Goal: Use online tool/utility: Utilize a website feature to perform a specific function

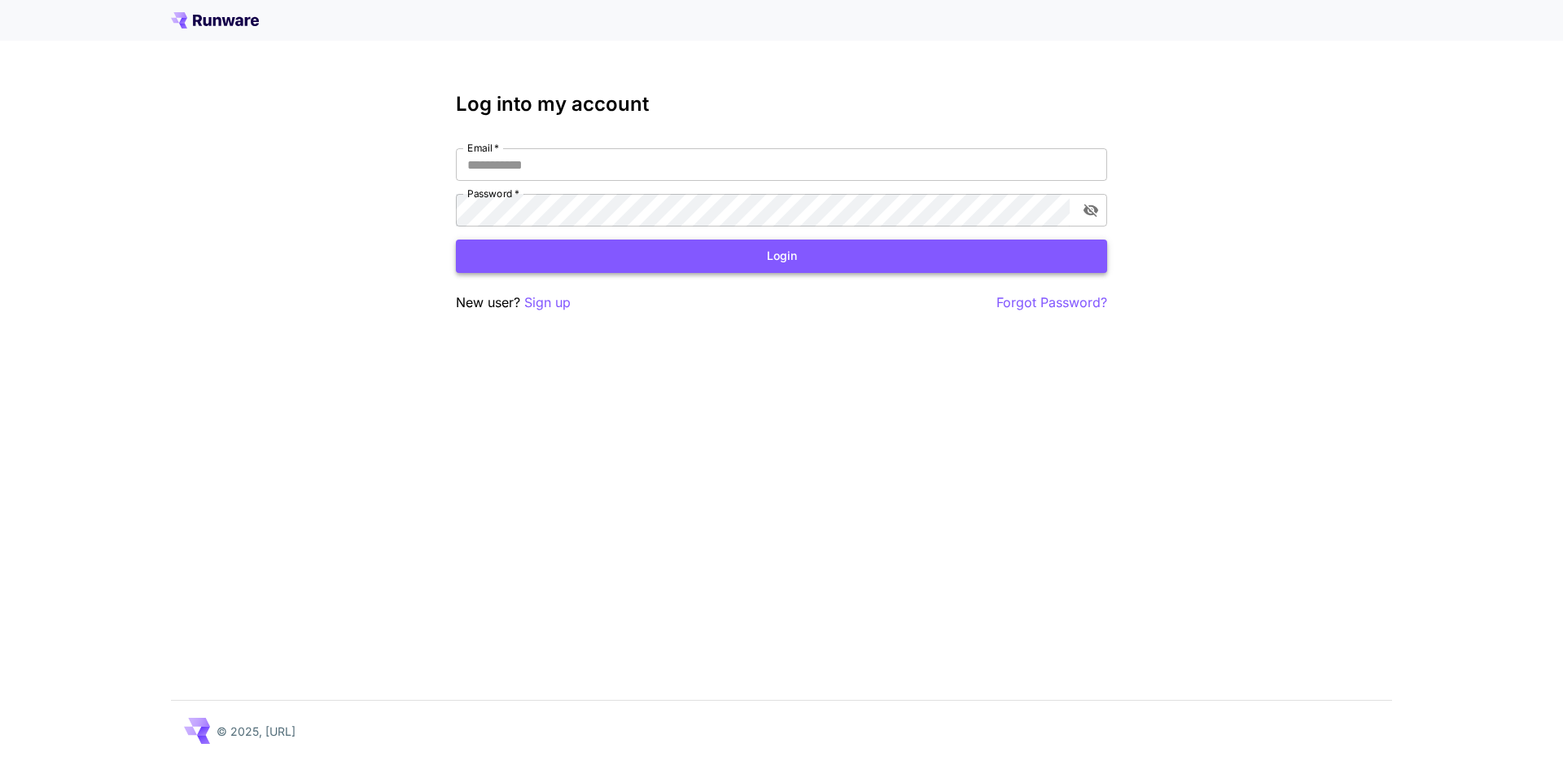
type input "**********"
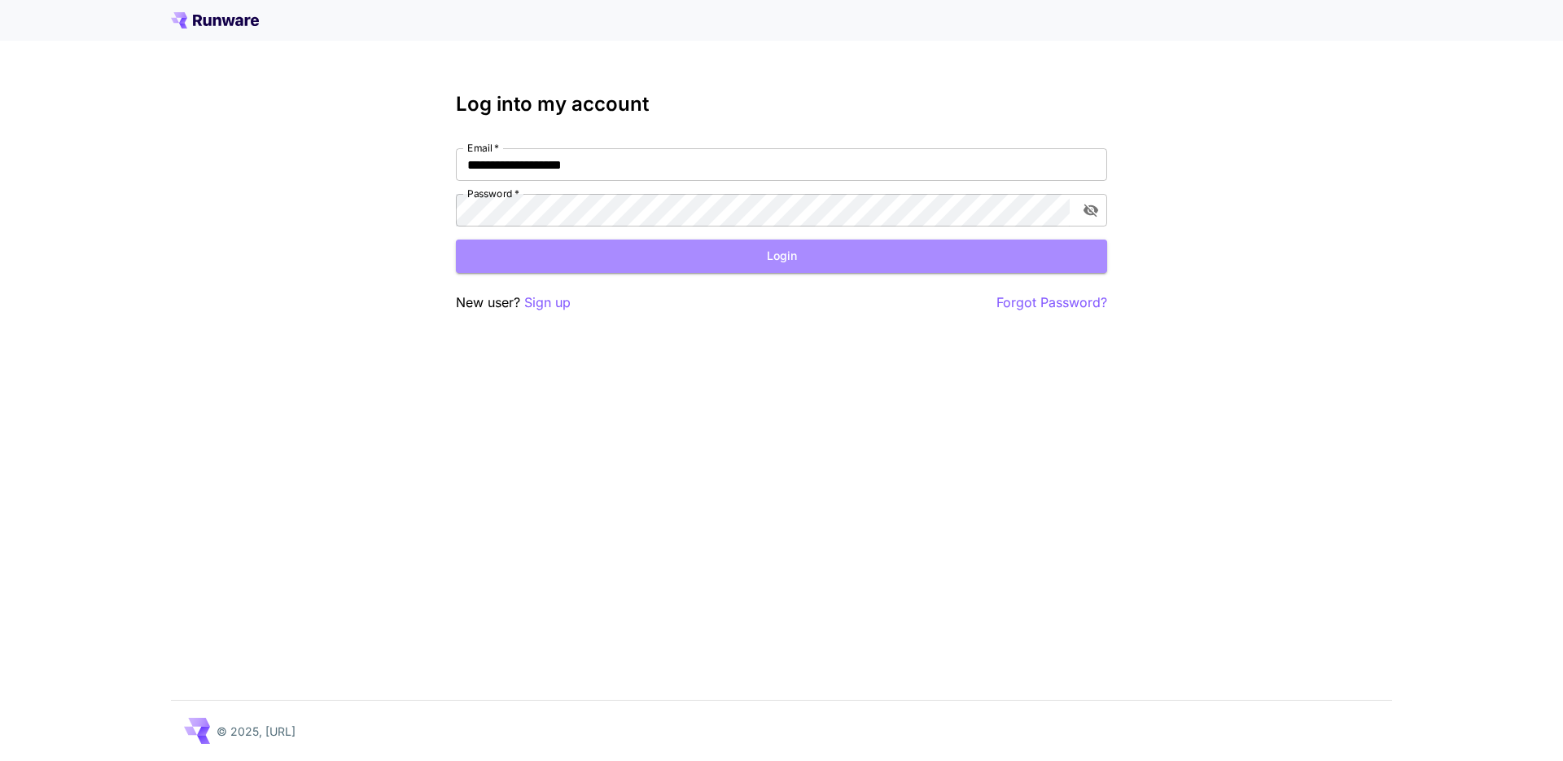
click at [698, 251] on button "Login" at bounding box center [781, 255] width 651 height 33
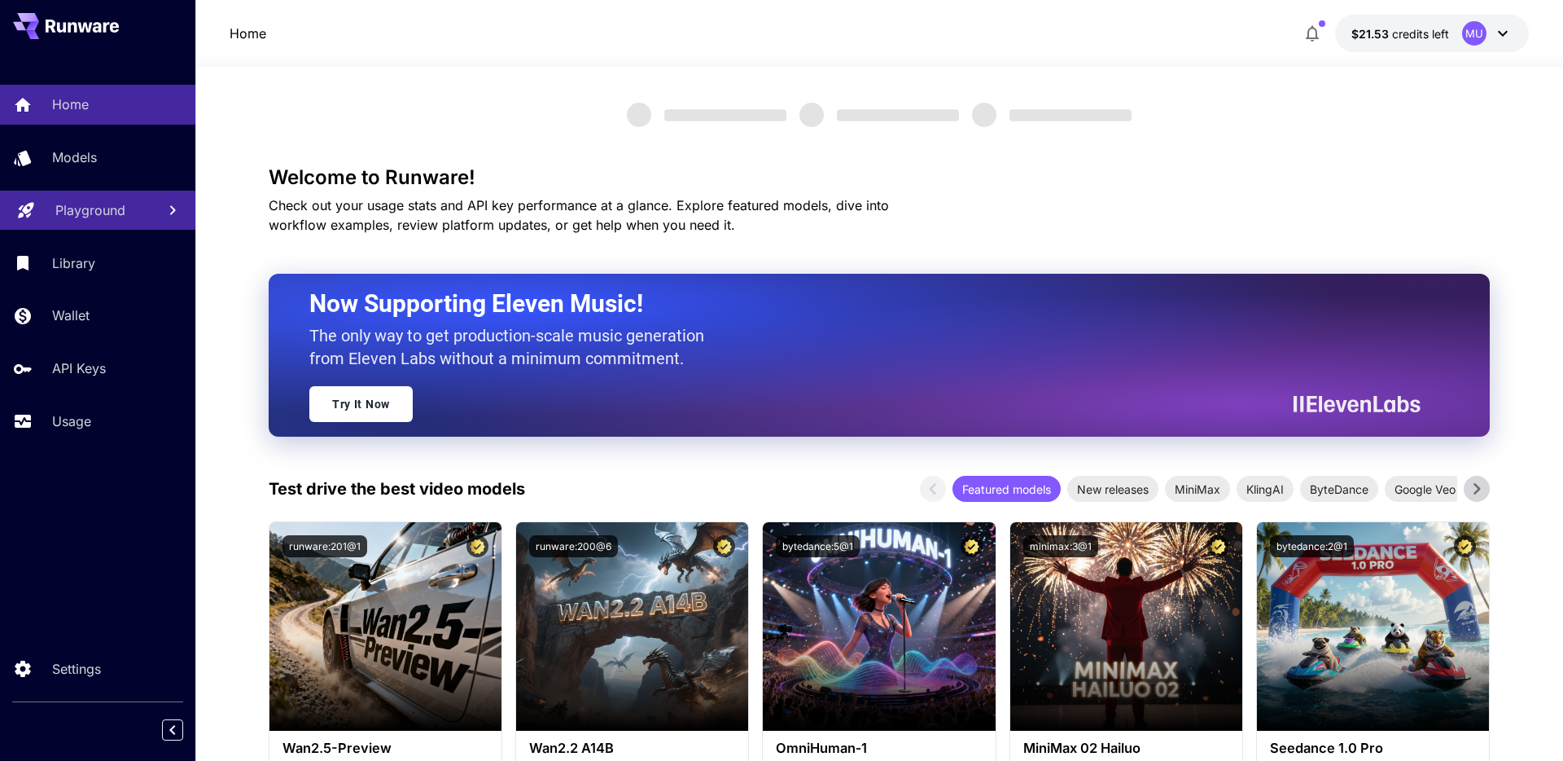
click at [85, 213] on p "Playground" at bounding box center [90, 210] width 70 height 20
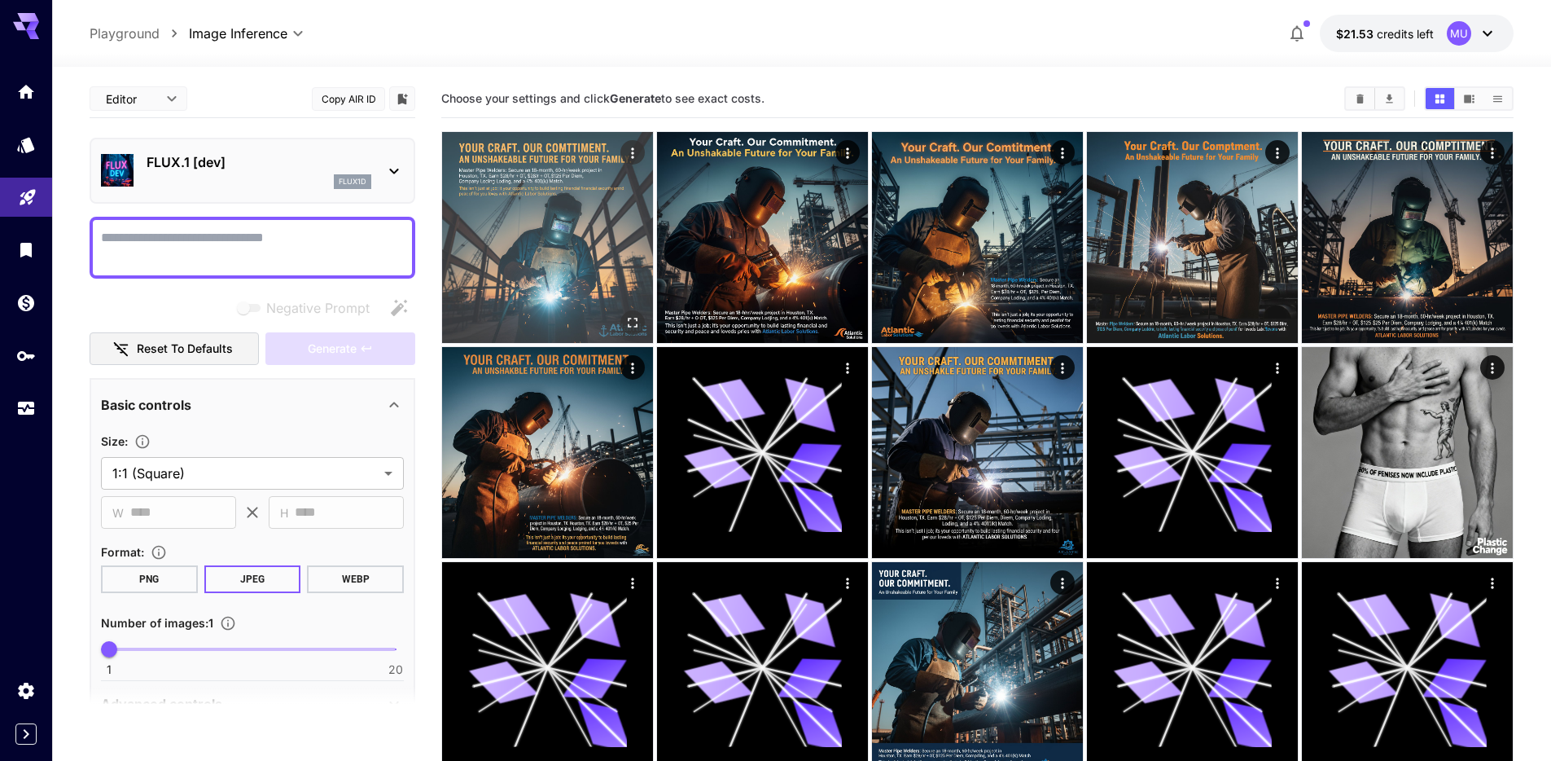
click at [551, 226] on img at bounding box center [547, 237] width 211 height 211
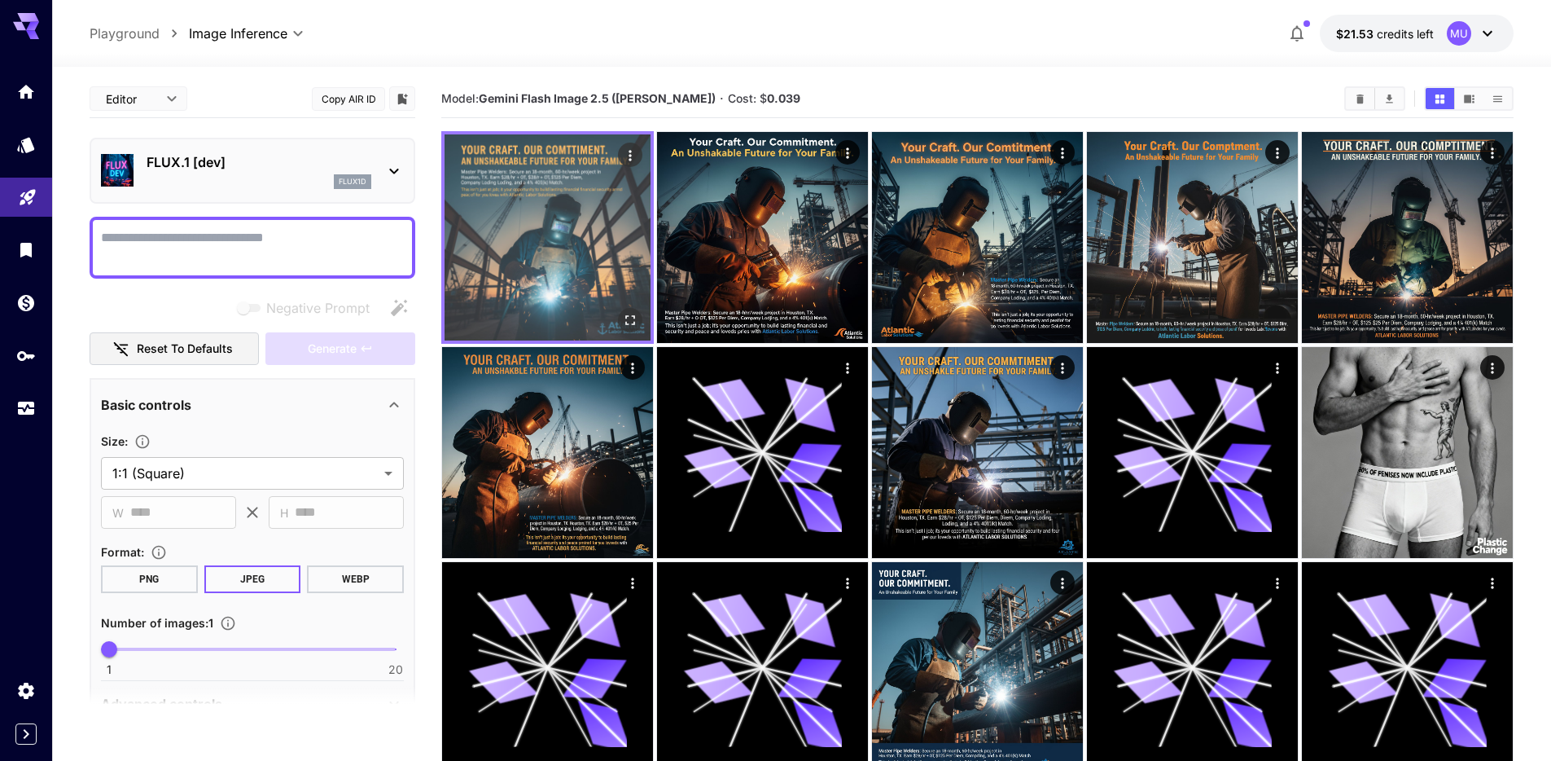
click at [551, 248] on img at bounding box center [548, 237] width 206 height 206
click at [636, 312] on icon "Open in fullscreen" at bounding box center [630, 320] width 16 height 16
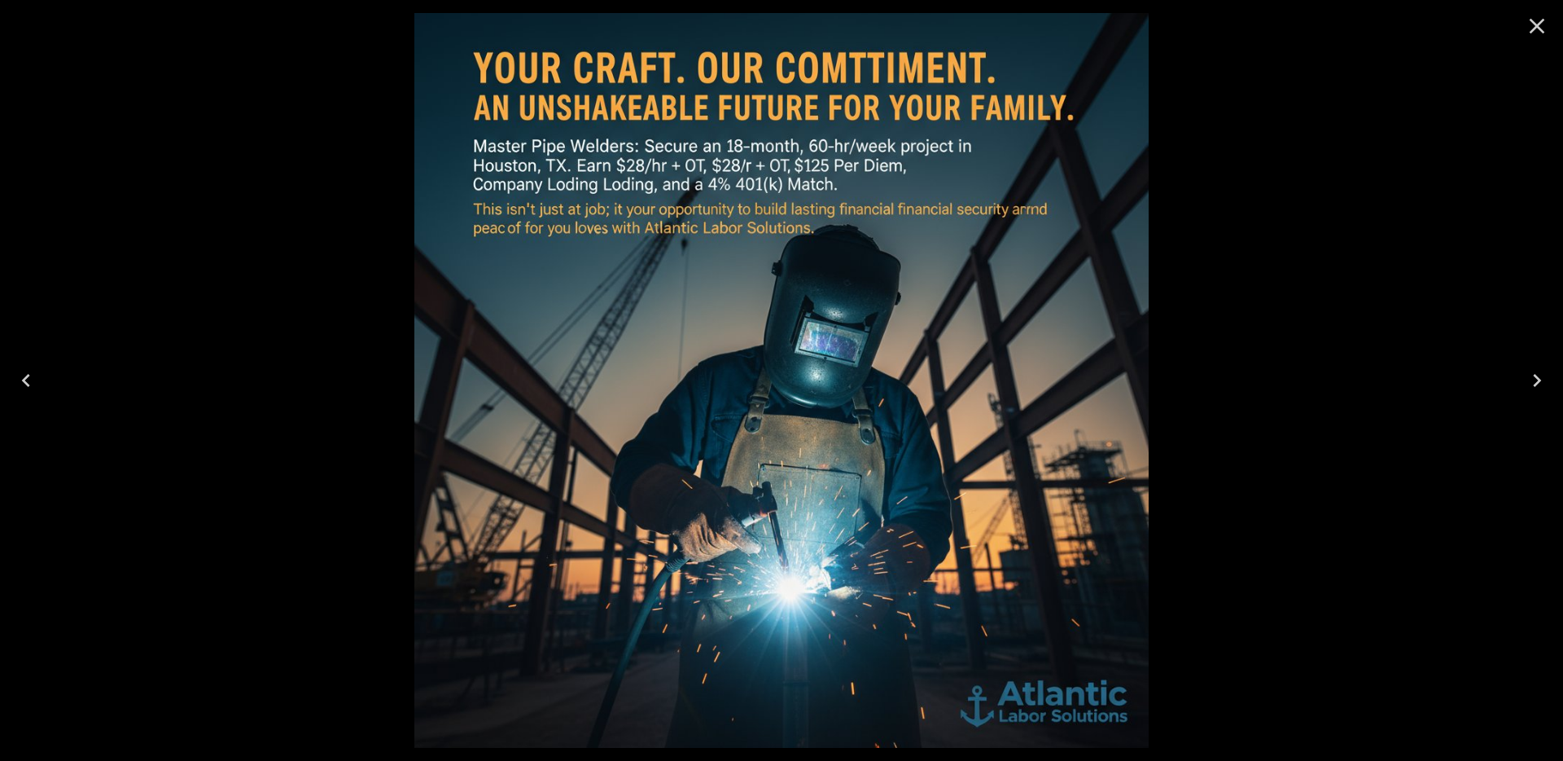
click at [1535, 371] on icon "Next" at bounding box center [1537, 380] width 26 height 26
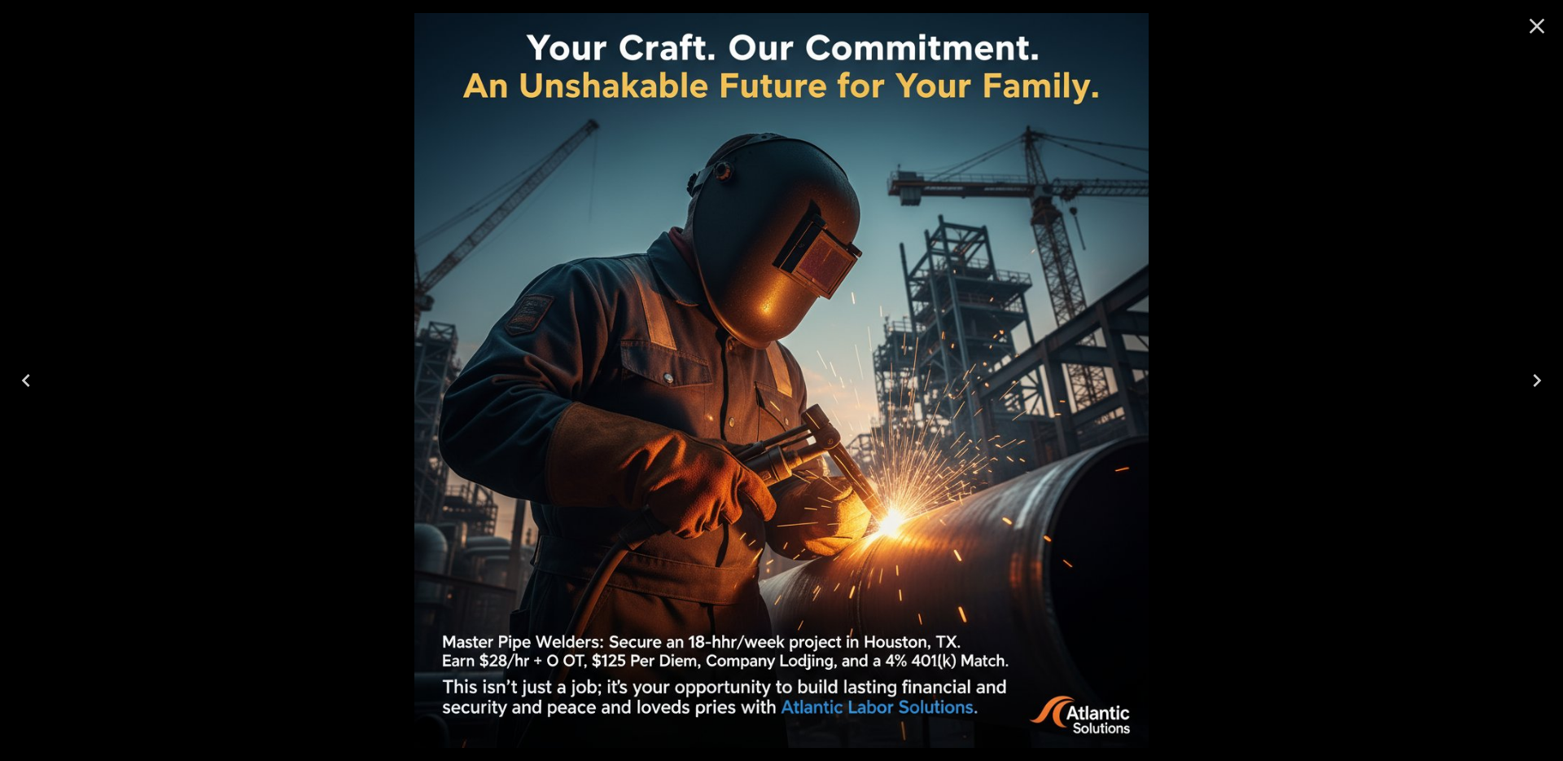
click at [1536, 371] on icon "Next" at bounding box center [1537, 380] width 26 height 26
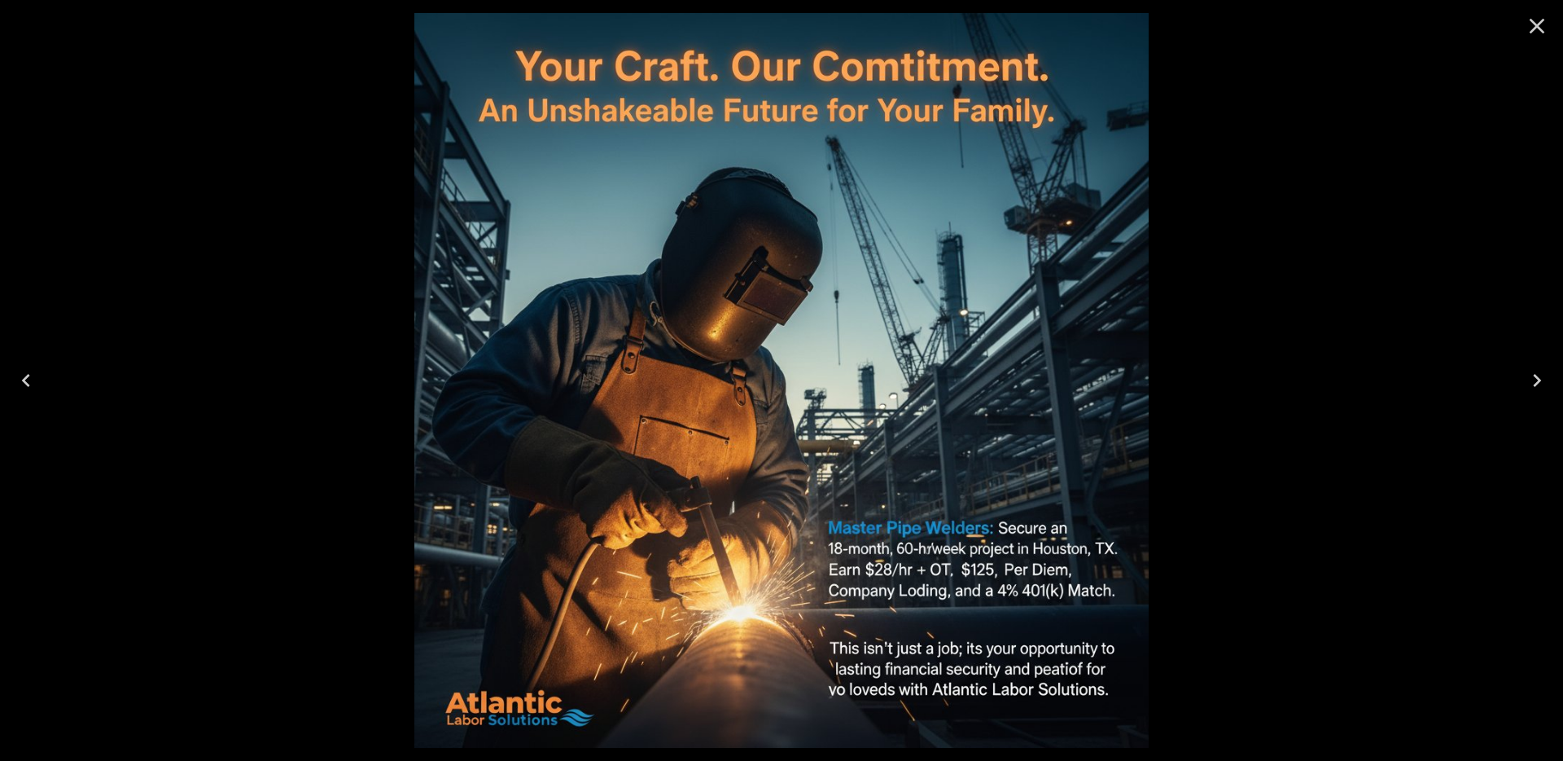
click at [18, 378] on icon "Previous" at bounding box center [26, 380] width 26 height 26
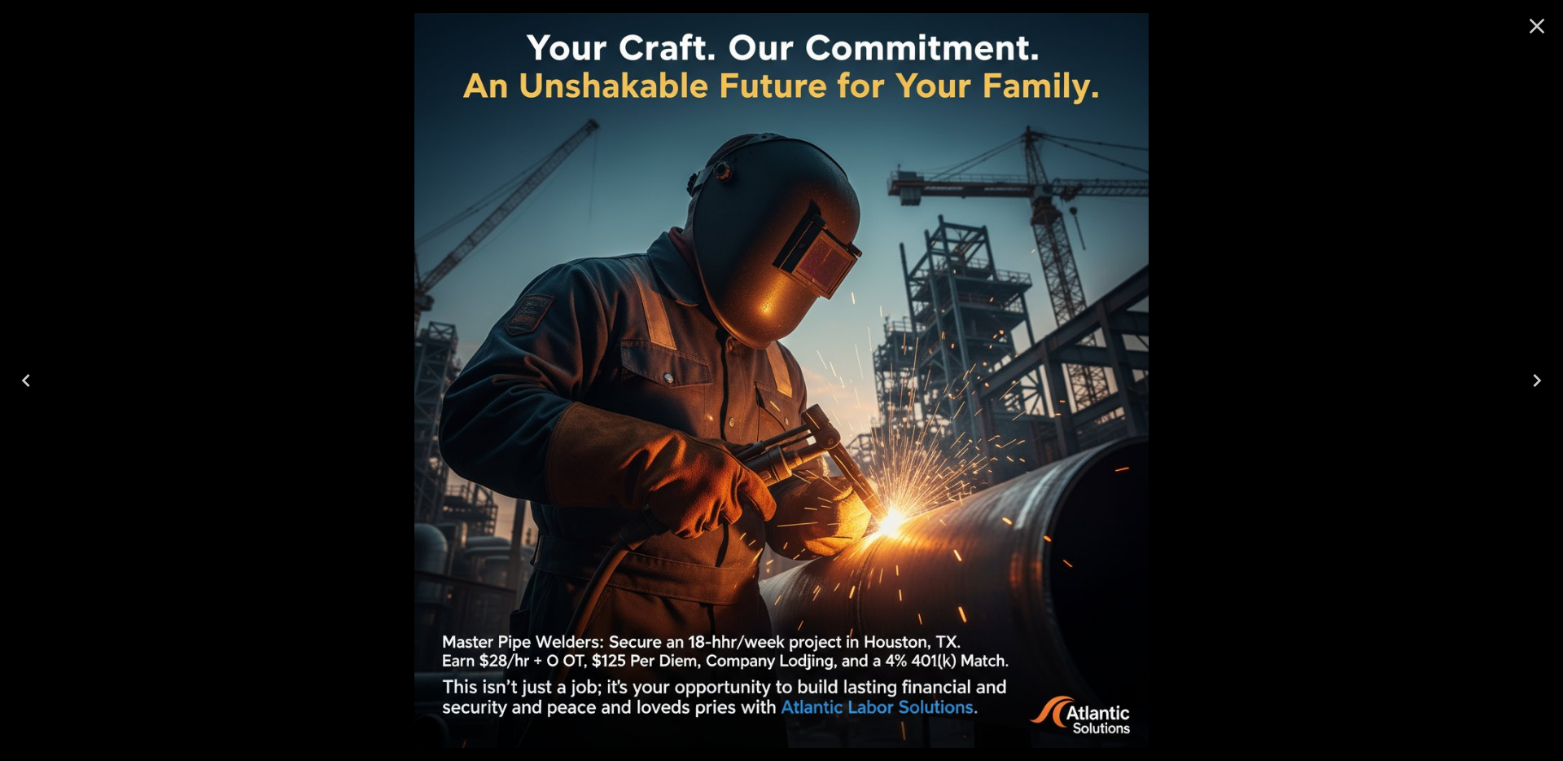
click at [18, 378] on icon "Previous" at bounding box center [26, 380] width 26 height 26
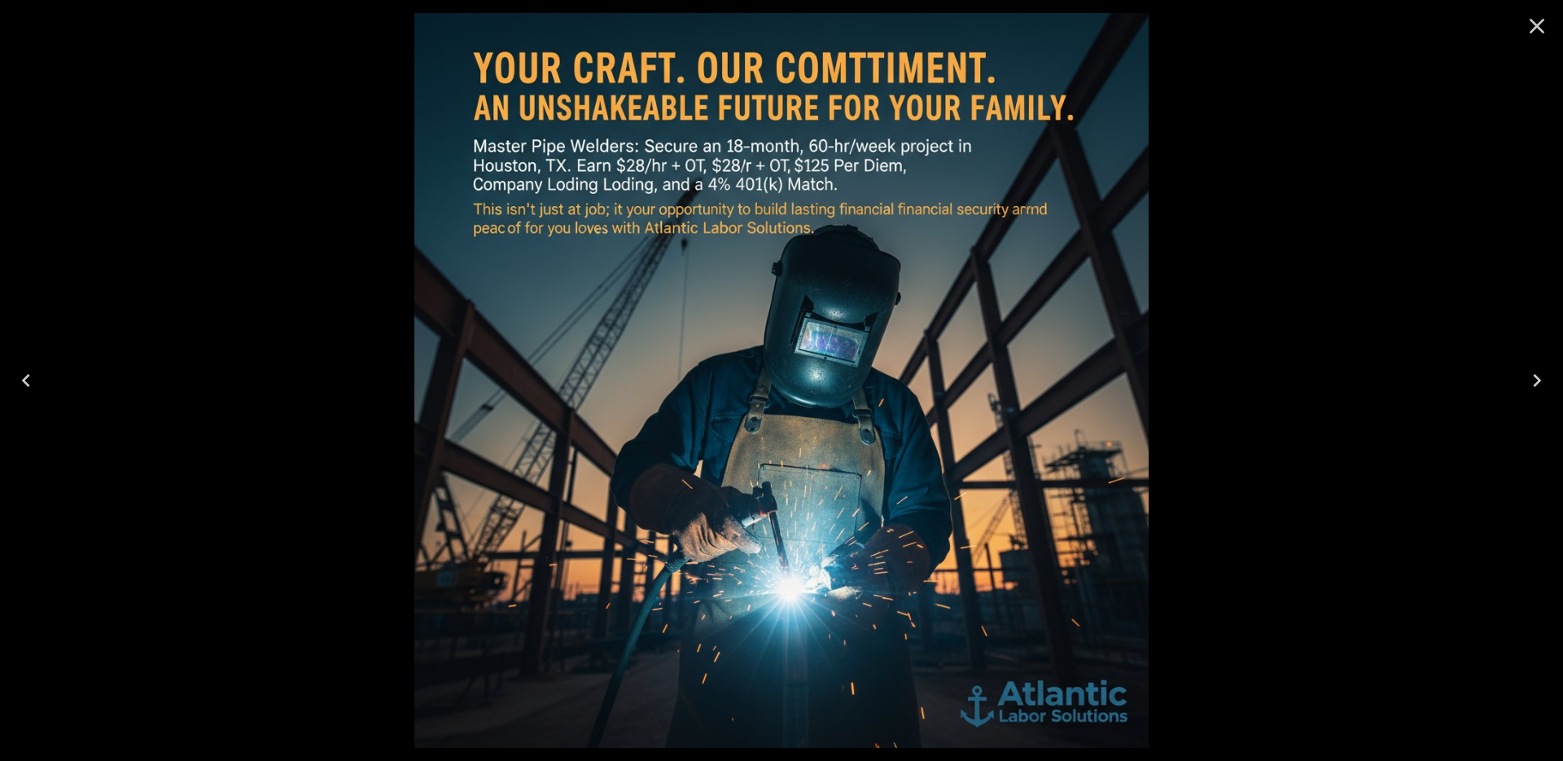
click at [1536, 23] on icon "Close" at bounding box center [1537, 26] width 26 height 26
